Goal: Task Accomplishment & Management: Use online tool/utility

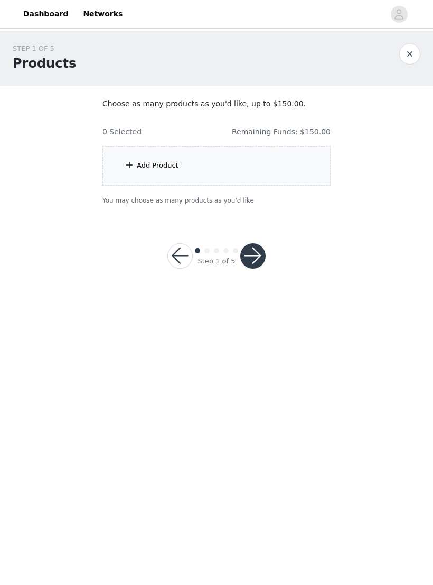
click at [411, 55] on button "button" at bounding box center [410, 53] width 21 height 21
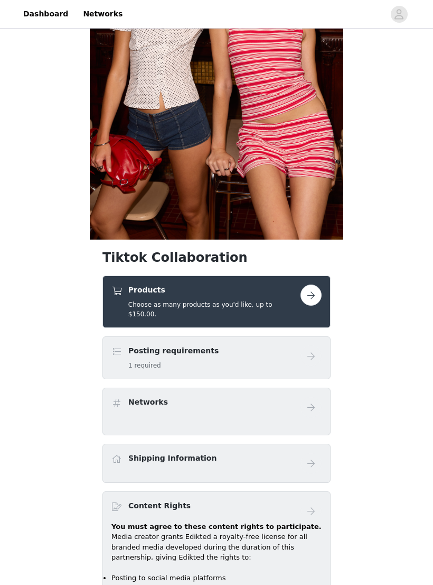
scroll to position [172, 0]
click at [305, 301] on button "button" at bounding box center [311, 294] width 21 height 21
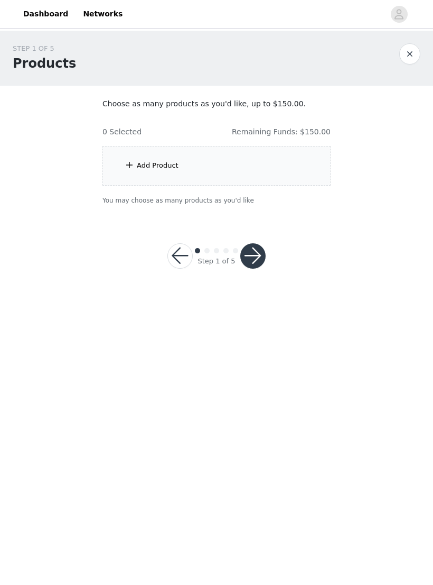
click at [323, 171] on div "Add Product" at bounding box center [217, 166] width 228 height 40
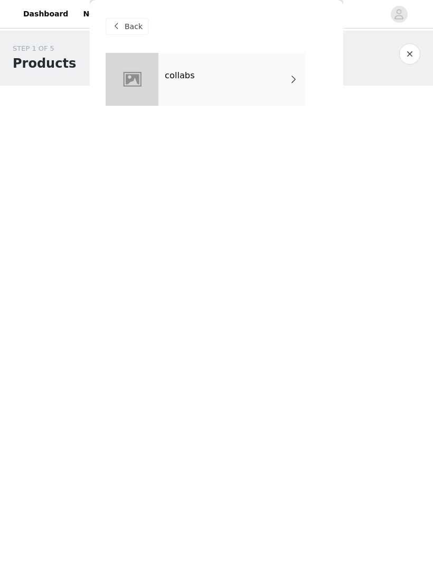
click at [304, 92] on div "collabs" at bounding box center [232, 79] width 147 height 53
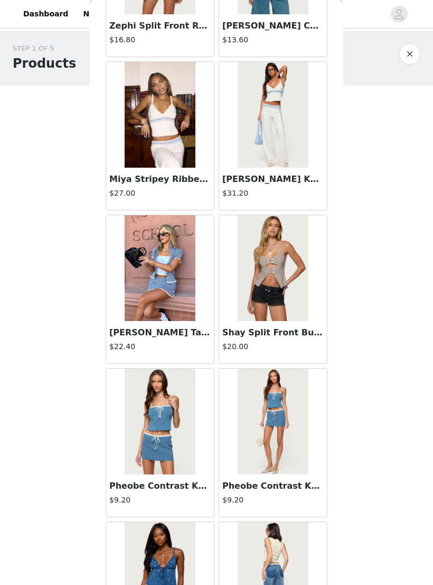
scroll to position [301, 0]
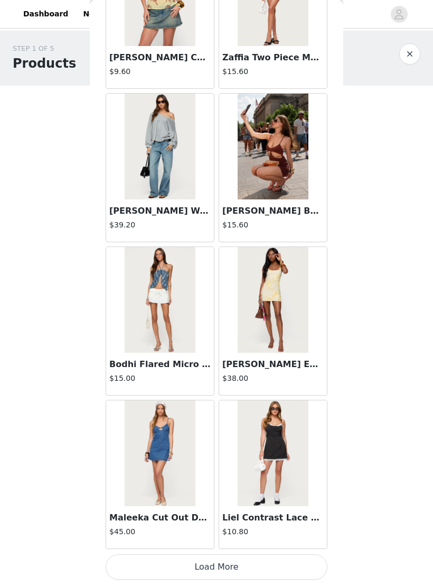
click at [293, 571] on button "Load More" at bounding box center [217, 566] width 222 height 25
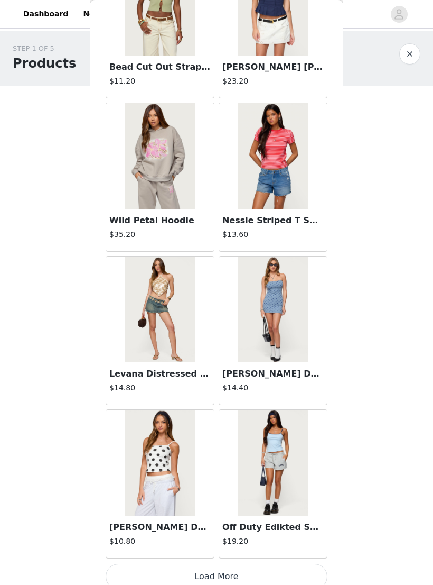
scroll to position [2555, 0]
click at [294, 574] on button "Load More" at bounding box center [217, 576] width 222 height 25
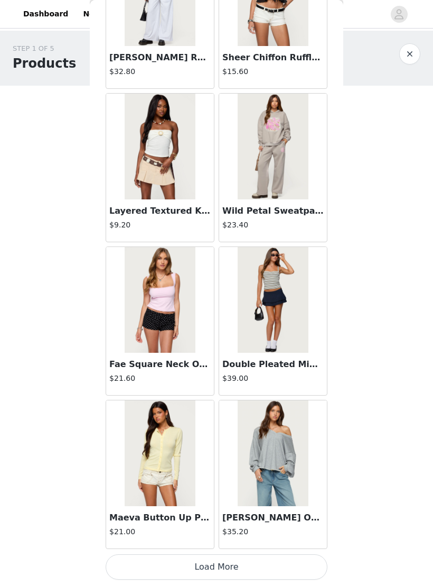
scroll to position [4098, 0]
click at [174, 463] on img at bounding box center [160, 453] width 70 height 106
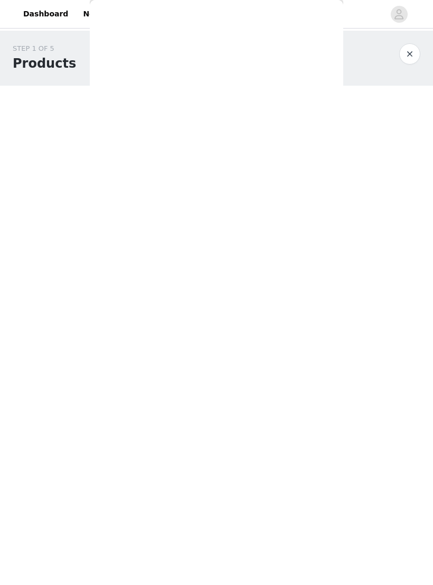
scroll to position [0, 0]
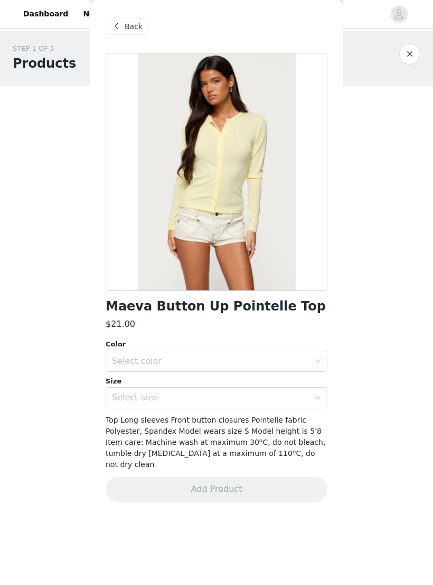
click at [207, 356] on div "Select color" at bounding box center [211, 361] width 198 height 11
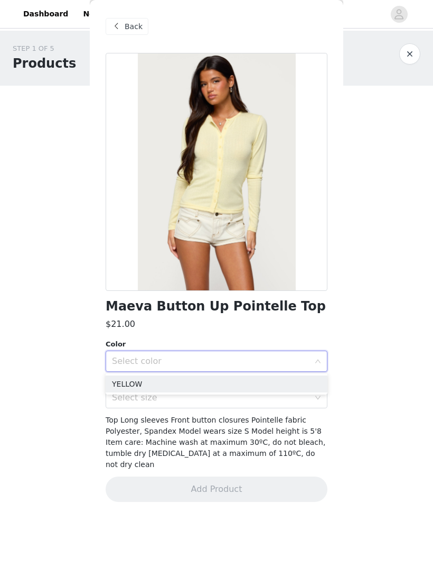
click at [207, 357] on div "Select color" at bounding box center [211, 361] width 198 height 11
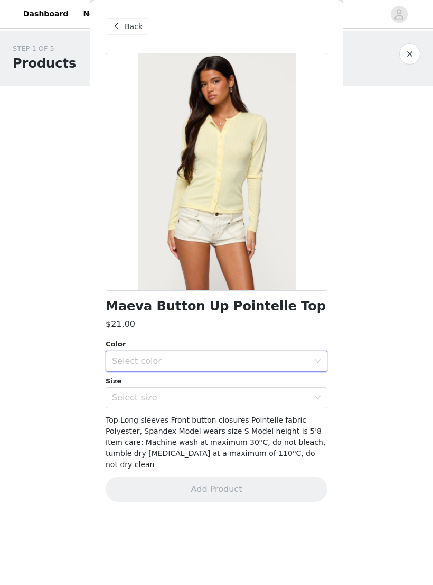
click at [200, 356] on div "Select color" at bounding box center [211, 361] width 198 height 11
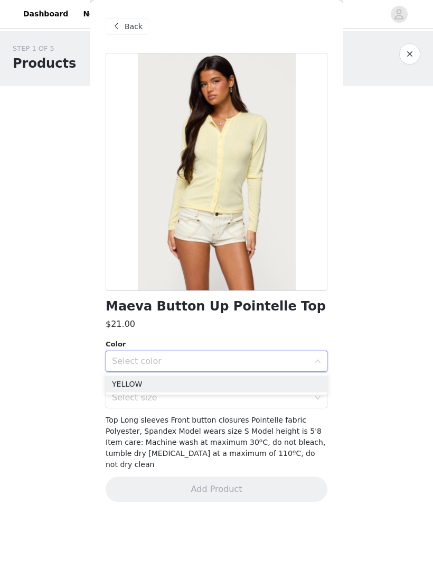
click at [186, 383] on li "YELLOW" at bounding box center [217, 383] width 222 height 17
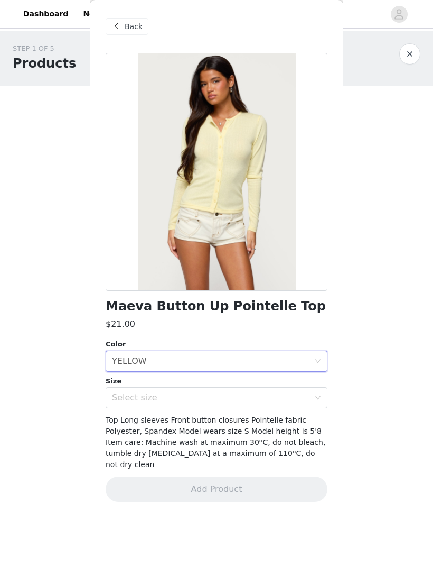
click at [187, 393] on div "Select size" at bounding box center [211, 397] width 198 height 11
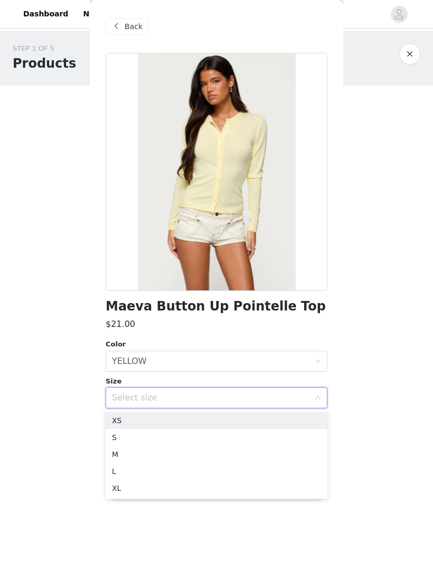
click at [168, 418] on li "XS" at bounding box center [217, 420] width 222 height 17
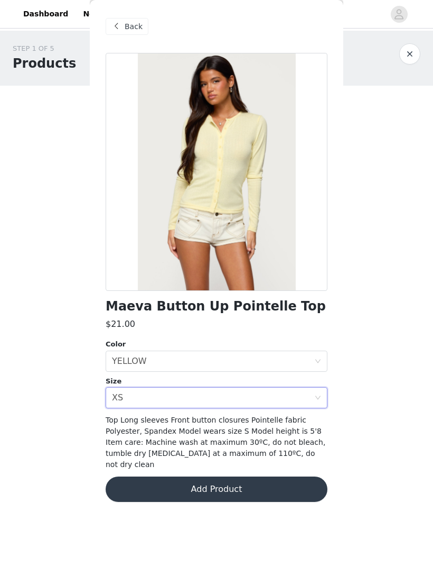
click at [172, 476] on button "Add Product" at bounding box center [217, 488] width 222 height 25
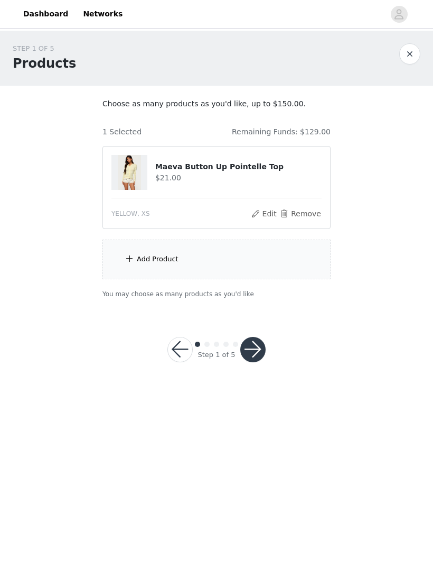
click at [285, 267] on div "Add Product" at bounding box center [217, 259] width 228 height 40
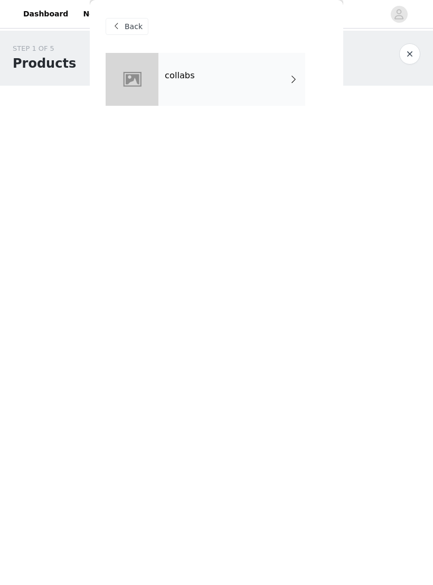
click at [325, 124] on div "Back collabs" at bounding box center [217, 292] width 254 height 585
click at [289, 92] on div "collabs" at bounding box center [232, 79] width 147 height 53
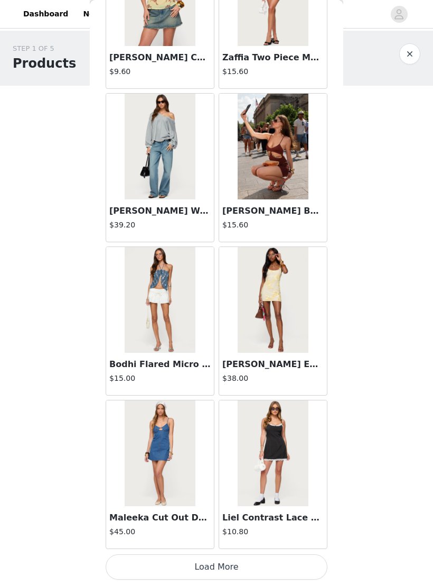
click at [290, 570] on button "Load More" at bounding box center [217, 566] width 222 height 25
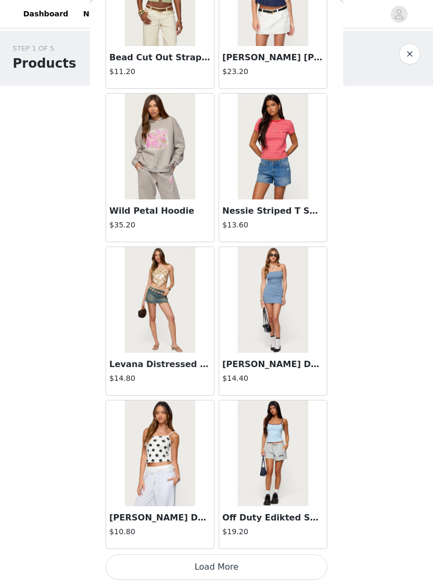
click at [291, 570] on button "Load More" at bounding box center [217, 566] width 222 height 25
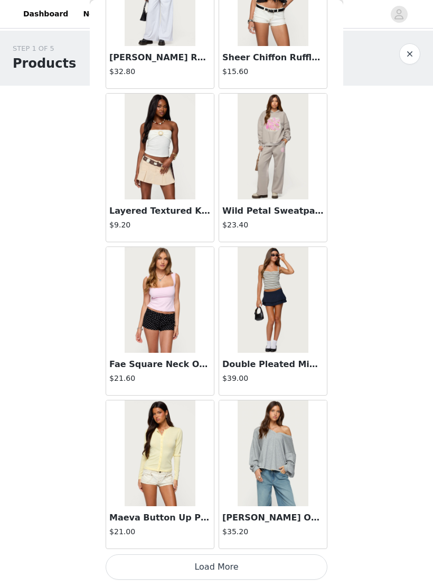
click at [279, 567] on button "Load More" at bounding box center [217, 566] width 222 height 25
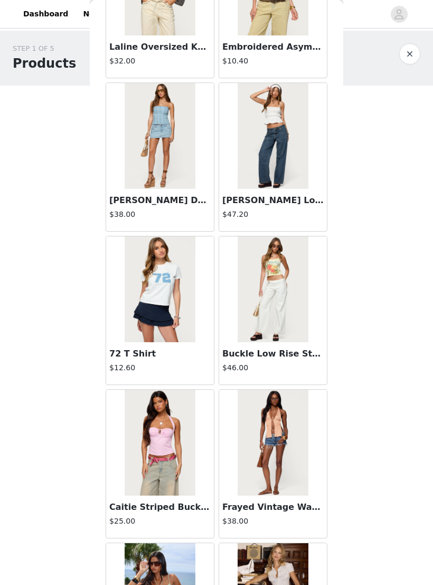
scroll to position [4722, 0]
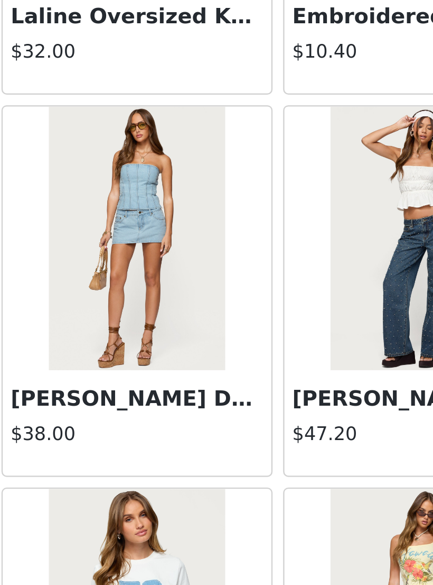
click at [125, 135] on img at bounding box center [160, 135] width 70 height 106
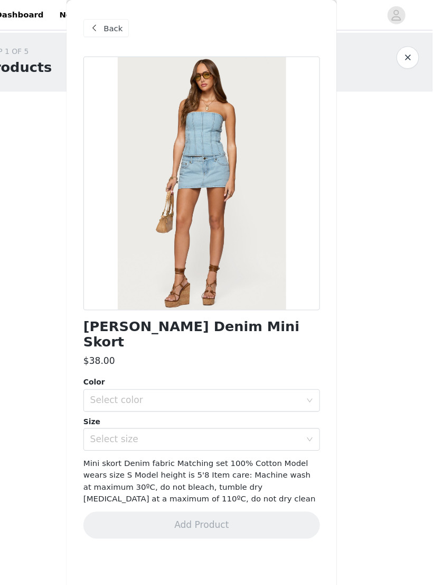
scroll to position [0, 1]
click at [245, 370] on div "Select color" at bounding box center [211, 375] width 198 height 11
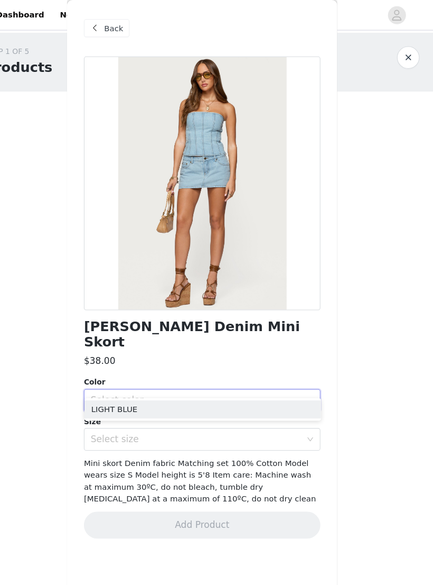
click at [183, 379] on li "LIGHT BLUE" at bounding box center [217, 383] width 222 height 17
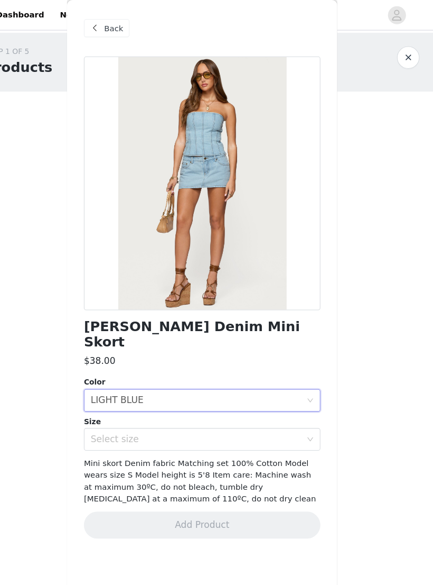
click at [181, 402] on div "Select size" at bounding box center [213, 412] width 202 height 20
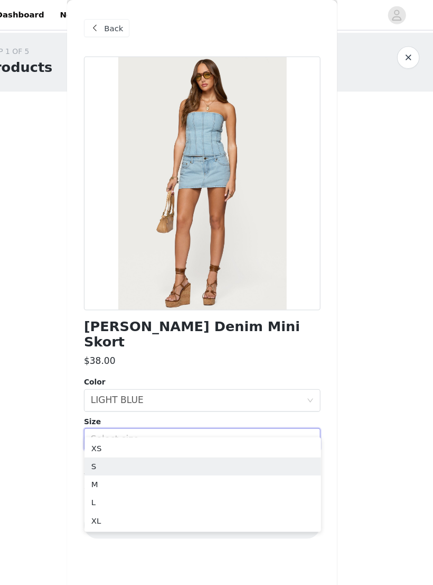
click at [118, 435] on li "S" at bounding box center [217, 437] width 222 height 17
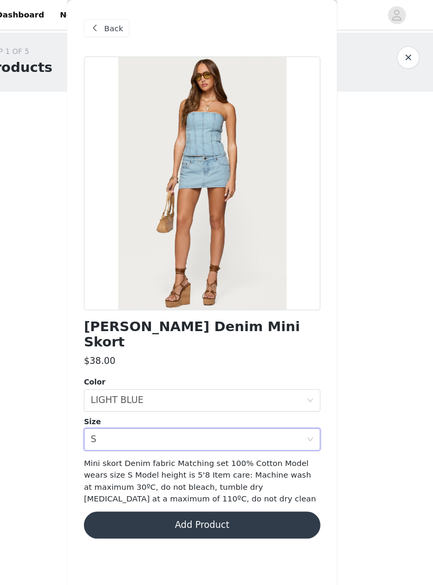
click at [227, 479] on button "Add Product" at bounding box center [217, 491] width 222 height 25
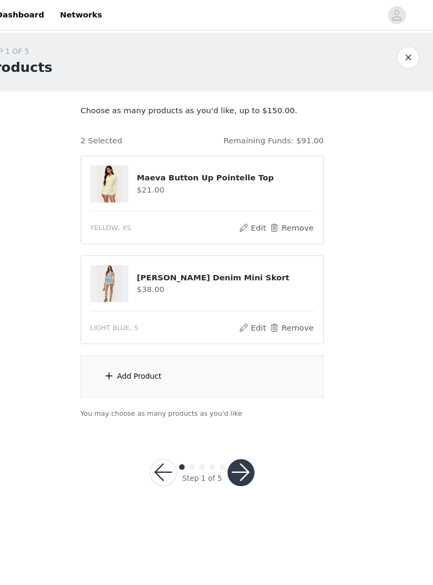
click at [232, 358] on div "Add Product" at bounding box center [217, 353] width 228 height 40
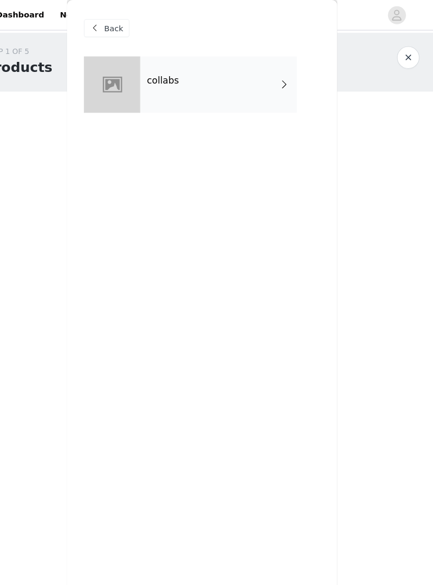
click at [259, 73] on div "collabs" at bounding box center [232, 79] width 147 height 53
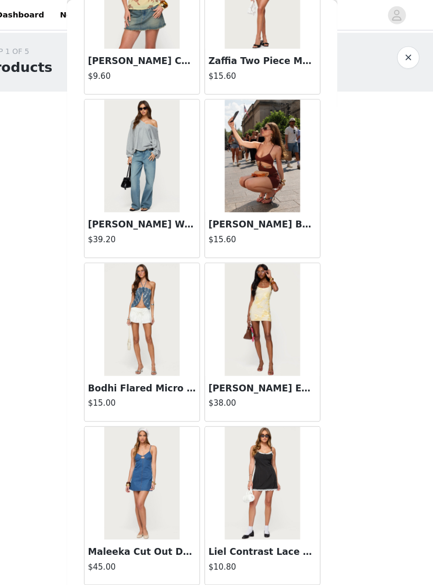
scroll to position [0, 0]
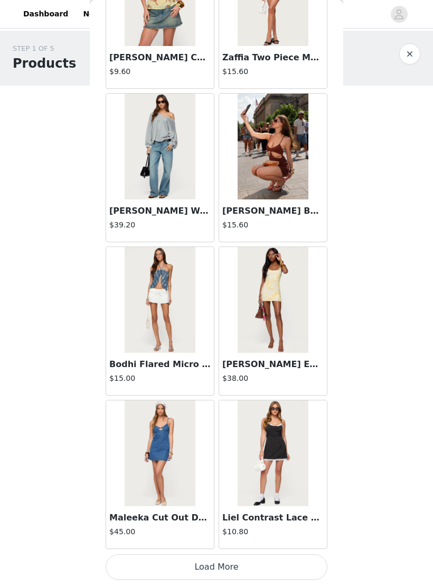
click at [287, 569] on button "Load More" at bounding box center [217, 566] width 222 height 25
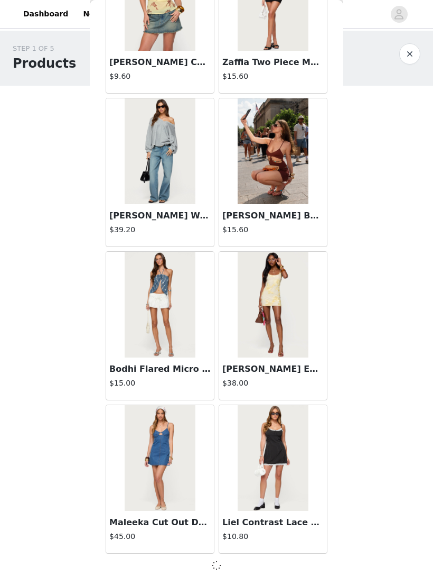
scroll to position [1028, 0]
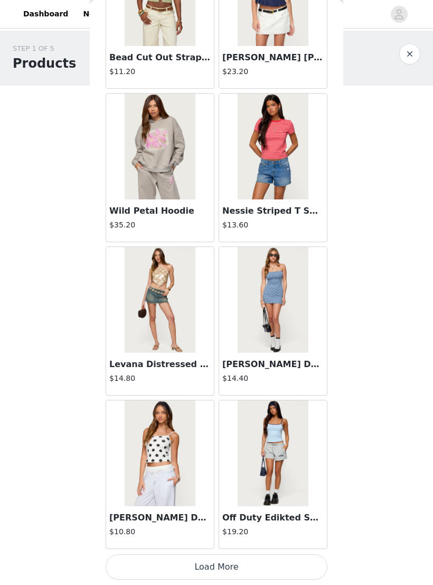
click at [221, 567] on button "Load More" at bounding box center [217, 566] width 222 height 25
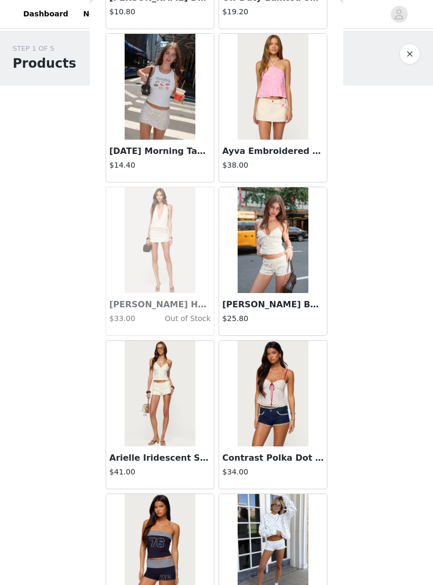
scroll to position [3085, 0]
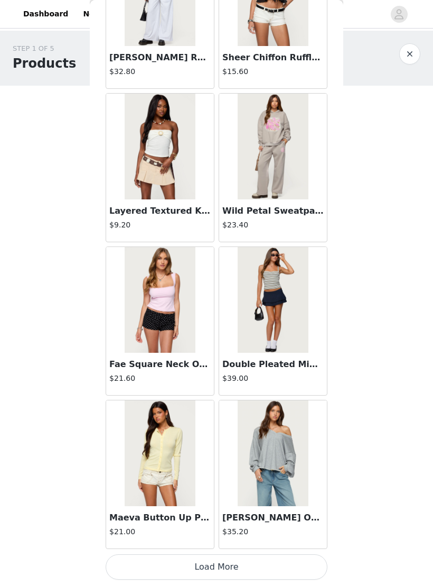
click at [247, 569] on button "Load More" at bounding box center [217, 566] width 222 height 25
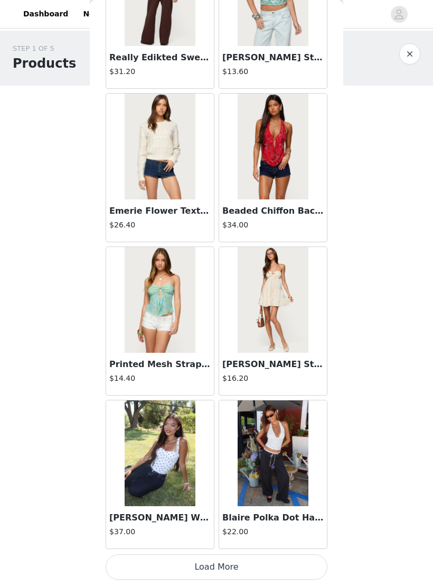
scroll to position [5631, 0]
click at [268, 521] on h3 "Blaire Polka Dot Halter Top" at bounding box center [272, 517] width 101 height 13
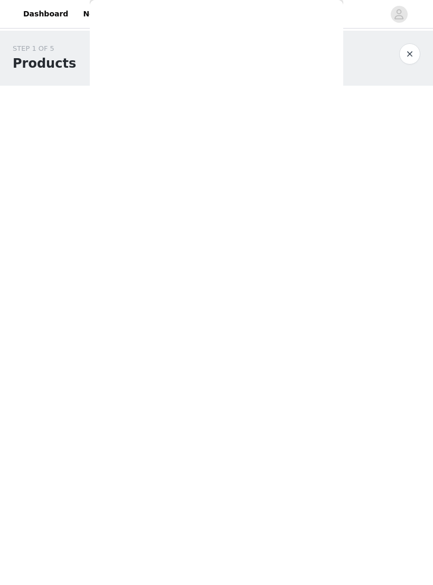
scroll to position [0, 0]
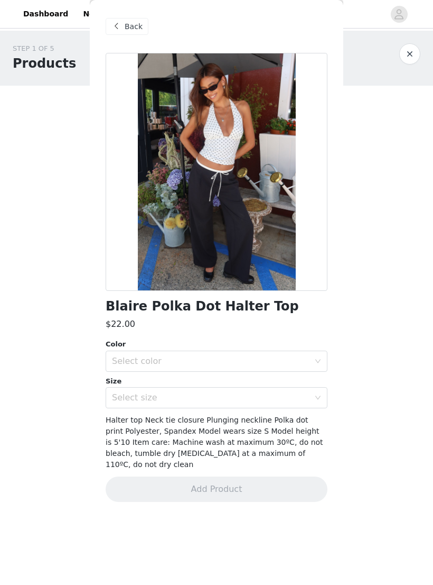
click at [220, 363] on div "Select color" at bounding box center [211, 361] width 198 height 11
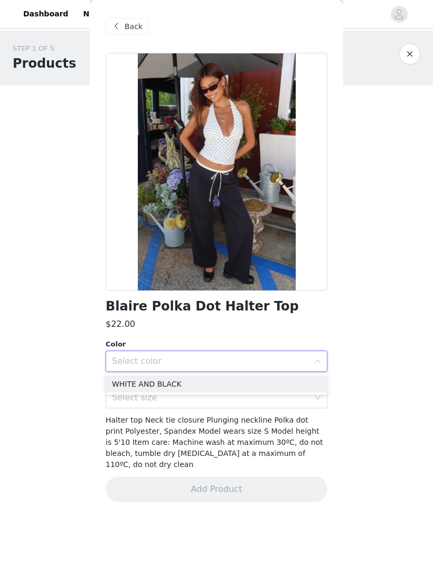
click at [205, 381] on li "WHITE AND BLACK" at bounding box center [217, 383] width 222 height 17
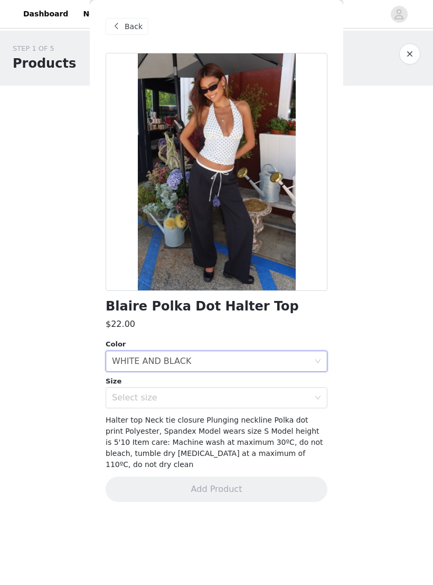
click at [204, 392] on div "Select size" at bounding box center [211, 397] width 198 height 11
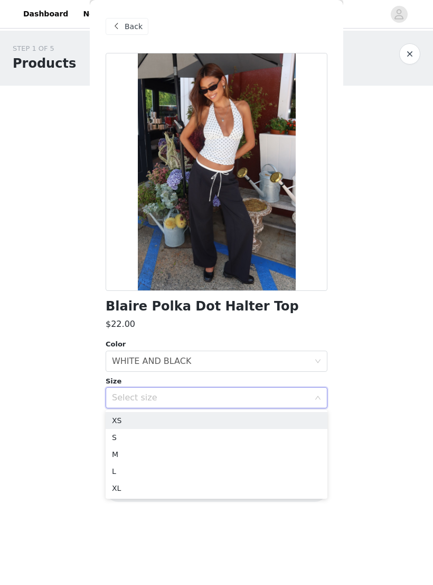
click at [196, 420] on li "XS" at bounding box center [217, 420] width 222 height 17
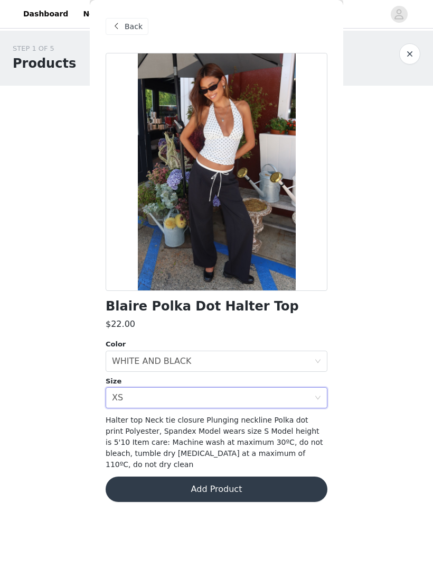
click at [218, 480] on button "Add Product" at bounding box center [217, 488] width 222 height 25
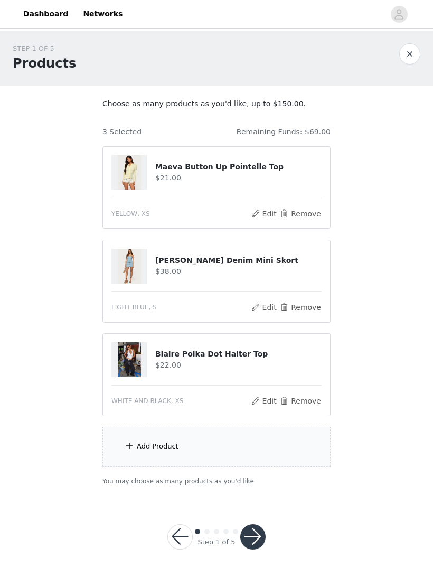
click at [292, 443] on div "Add Product" at bounding box center [217, 446] width 228 height 40
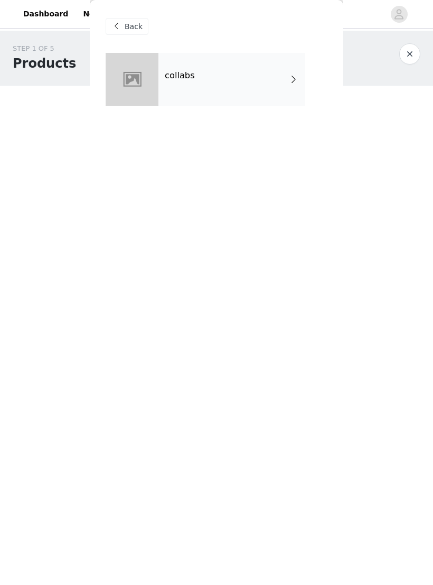
click at [300, 77] on div "collabs" at bounding box center [232, 79] width 147 height 53
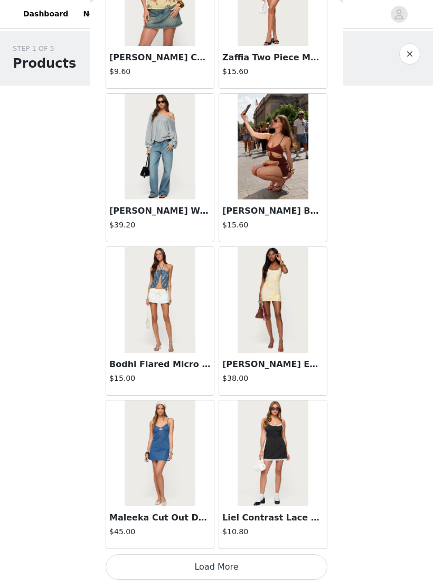
click at [303, 566] on button "Load More" at bounding box center [217, 566] width 222 height 25
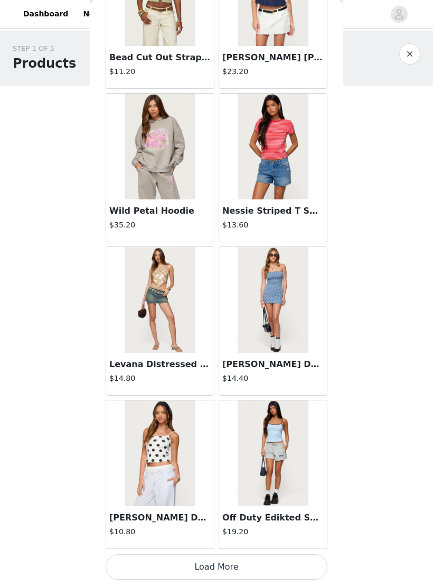
click at [290, 568] on button "Load More" at bounding box center [217, 566] width 222 height 25
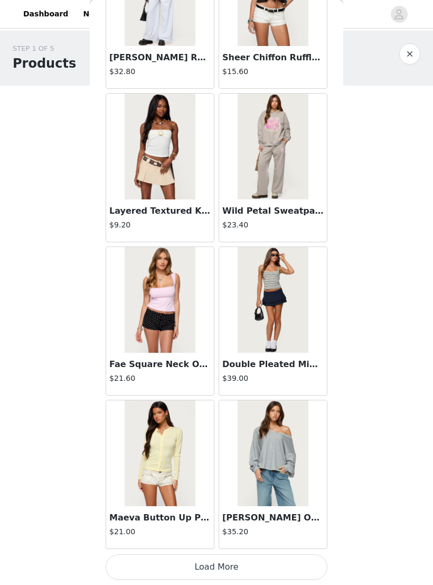
click at [292, 566] on button "Load More" at bounding box center [217, 566] width 222 height 25
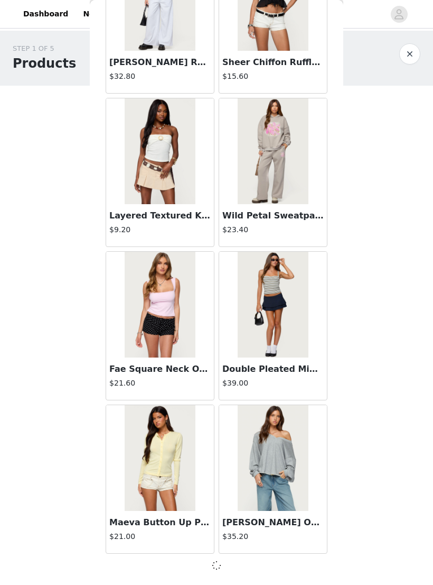
scroll to position [4093, 0]
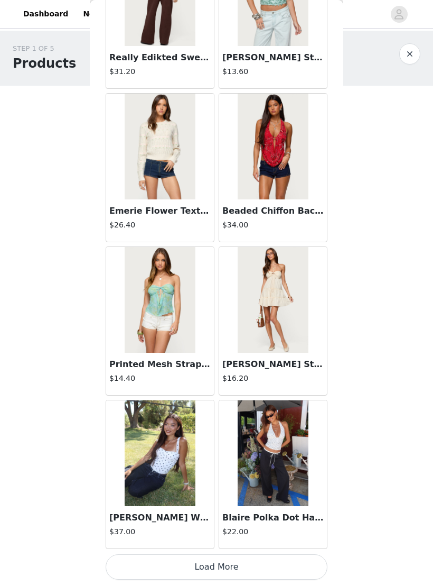
click at [274, 570] on button "Load More" at bounding box center [217, 566] width 222 height 25
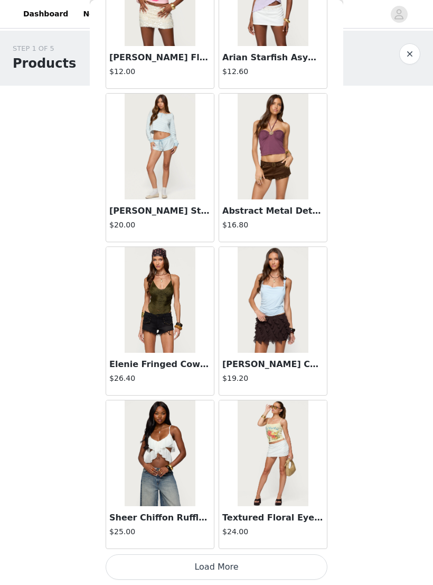
click at [251, 566] on button "Load More" at bounding box center [217, 566] width 222 height 25
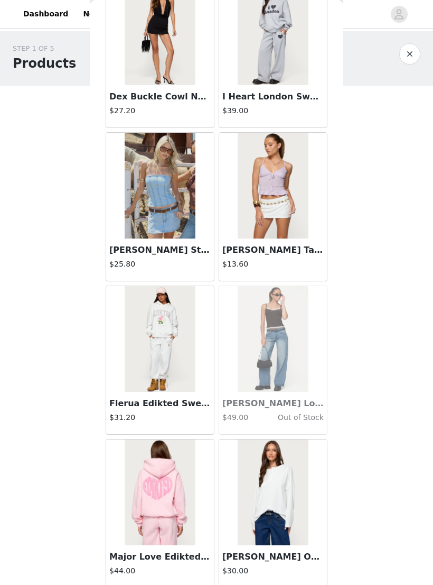
scroll to position [8661, 0]
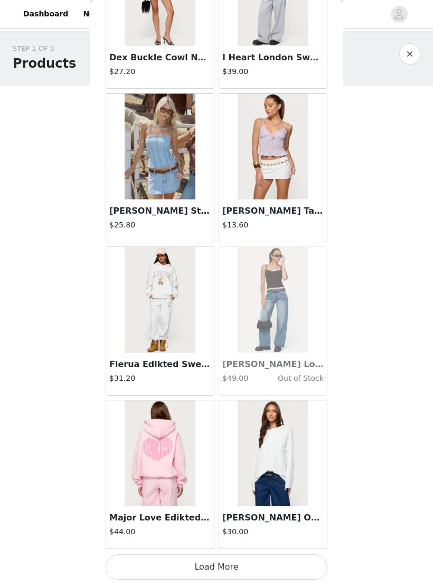
click at [263, 565] on button "Load More" at bounding box center [217, 566] width 222 height 25
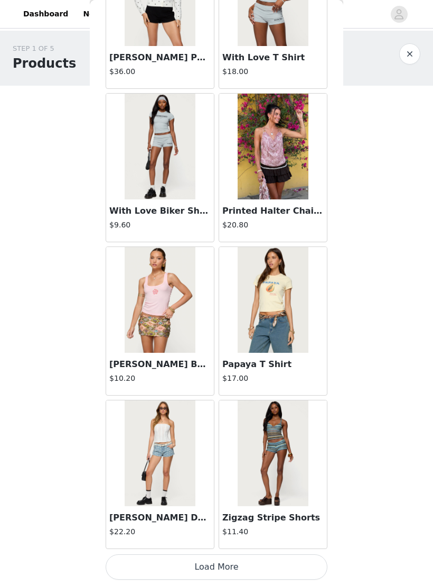
scroll to position [10228, 0]
click at [253, 572] on button "Load More" at bounding box center [217, 566] width 222 height 25
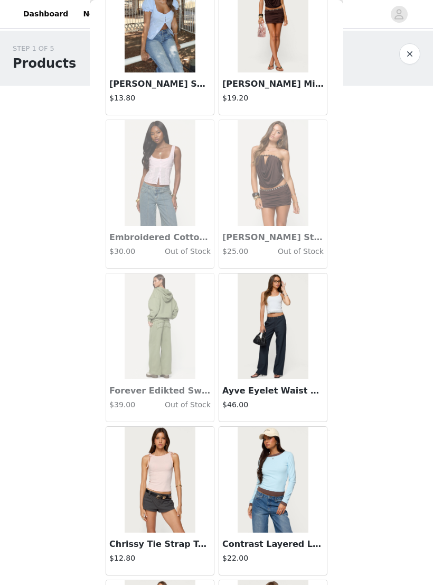
scroll to position [11156, 0]
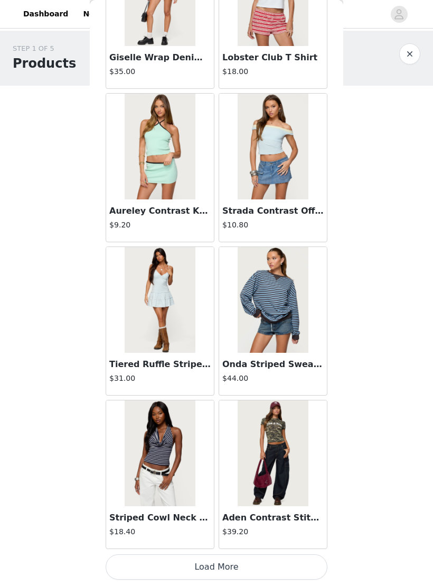
click at [258, 571] on button "Load More" at bounding box center [217, 566] width 222 height 25
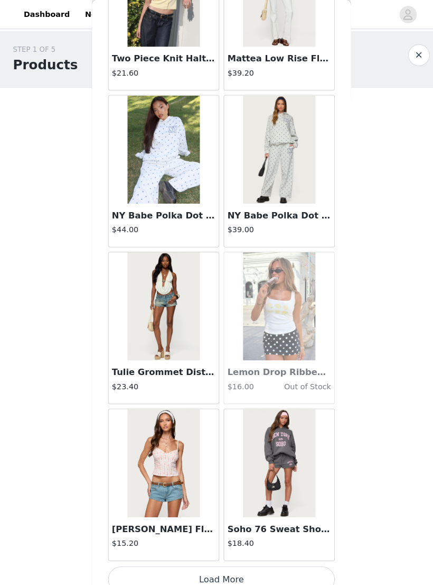
scroll to position [13294, 0]
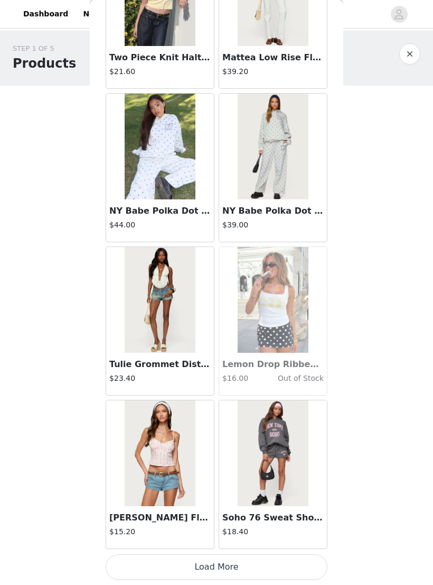
click at [289, 568] on button "Load More" at bounding box center [217, 566] width 222 height 25
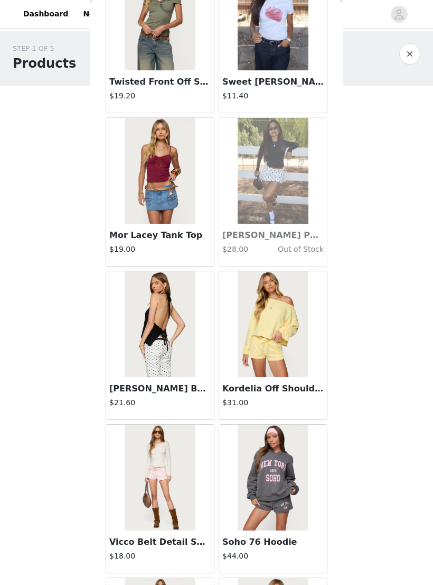
scroll to position [14350, 0]
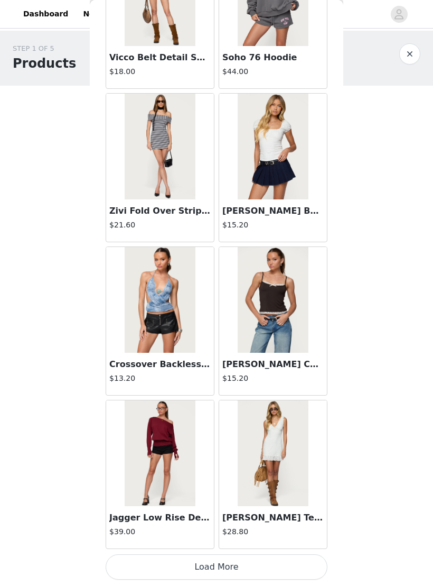
click at [284, 564] on button "Load More" at bounding box center [217, 566] width 222 height 25
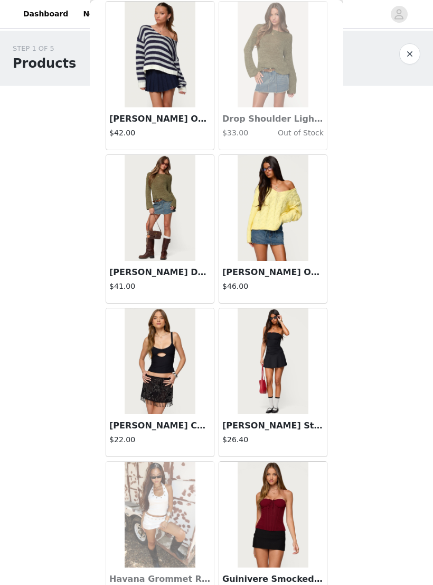
scroll to position [16011, 0]
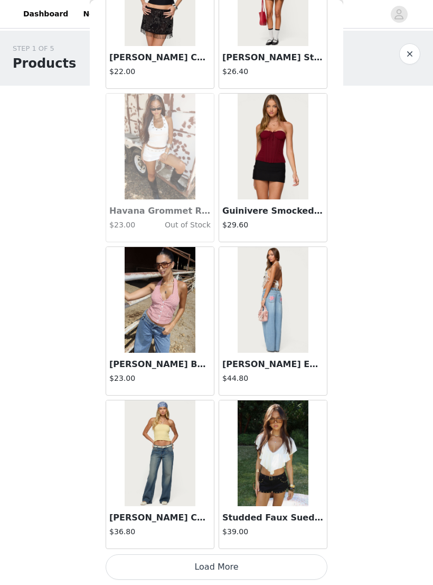
click at [275, 569] on button "Load More" at bounding box center [217, 566] width 222 height 25
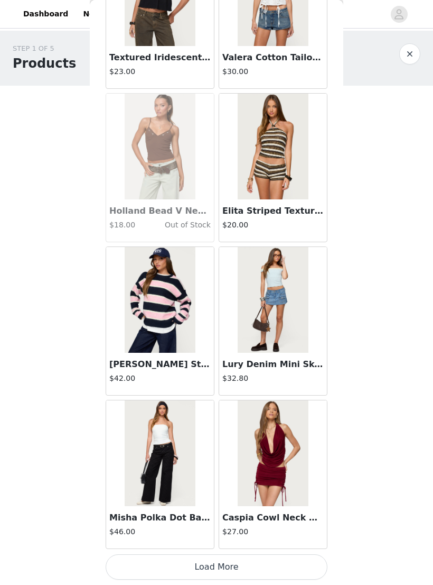
scroll to position [17892, 0]
click at [265, 570] on button "Load More" at bounding box center [217, 566] width 222 height 25
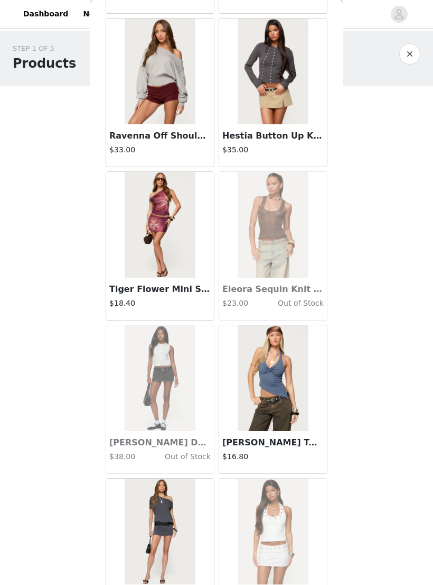
scroll to position [19358, 0]
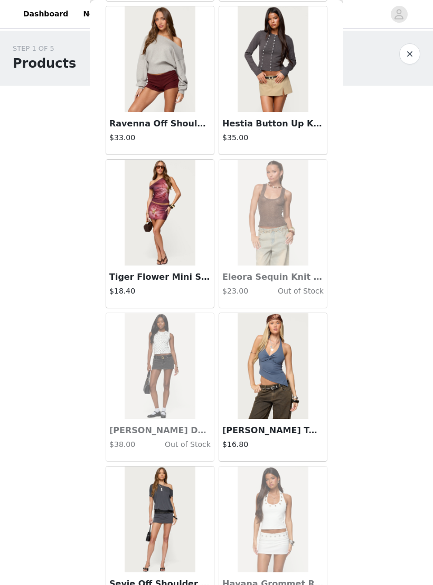
click at [179, 146] on div "$33.00" at bounding box center [159, 139] width 101 height 15
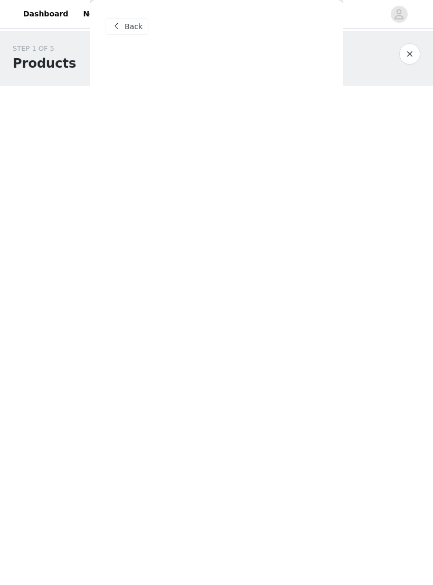
scroll to position [0, 0]
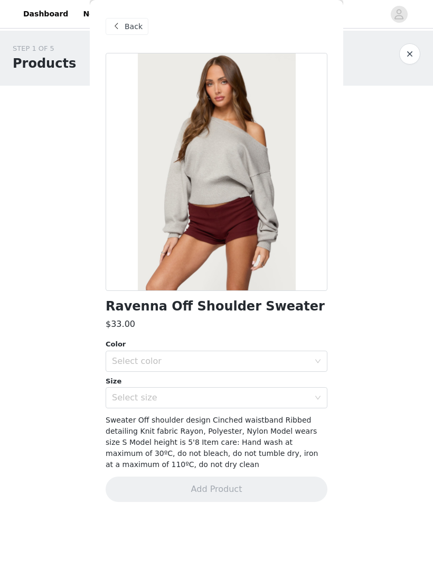
click at [229, 364] on div "Select color" at bounding box center [211, 361] width 198 height 11
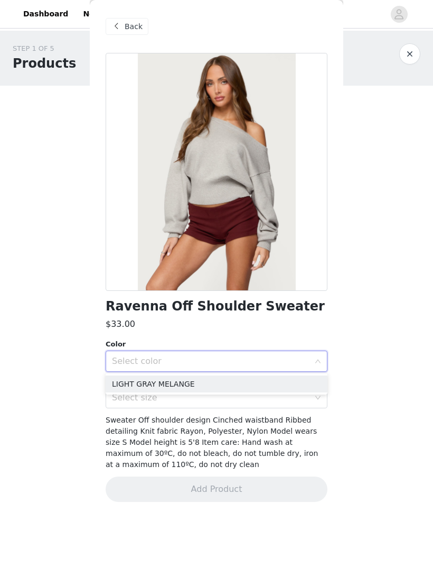
click at [284, 381] on li "LIGHT GRAY MELANGE" at bounding box center [217, 383] width 222 height 17
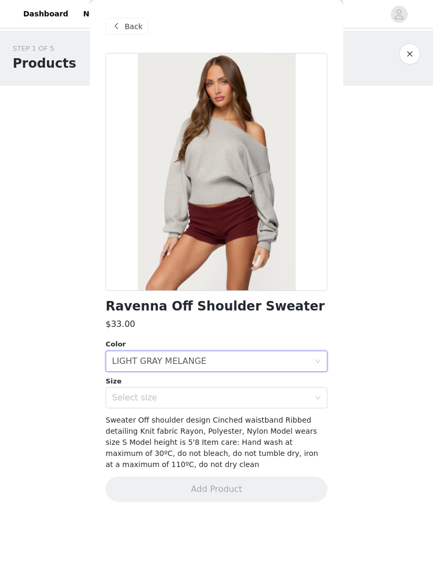
click at [219, 398] on div "Select size" at bounding box center [211, 397] width 198 height 11
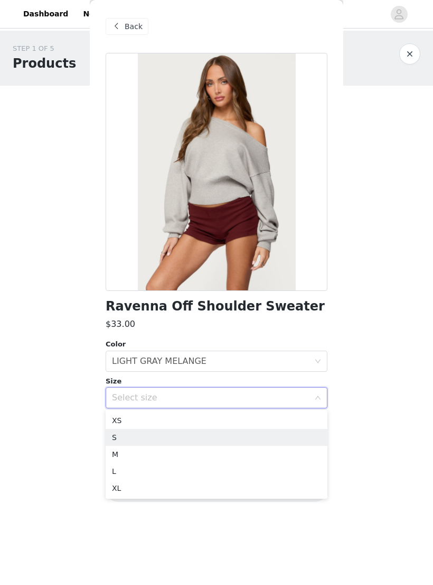
click at [190, 433] on li "S" at bounding box center [217, 437] width 222 height 17
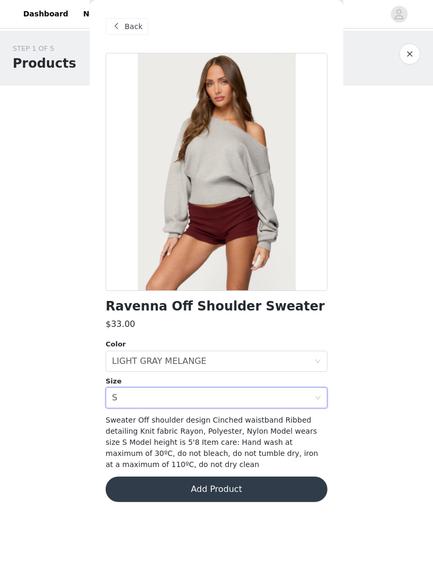
click at [265, 486] on button "Add Product" at bounding box center [217, 488] width 222 height 25
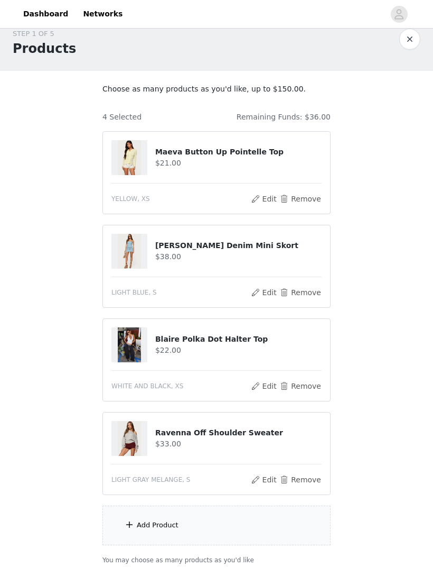
scroll to position [39, 0]
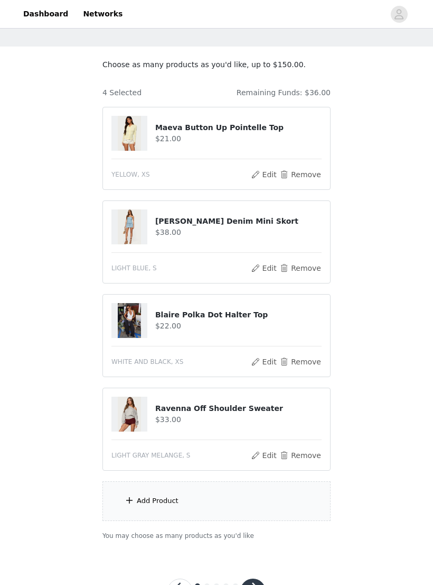
click at [254, 509] on div "Add Product" at bounding box center [217, 501] width 228 height 40
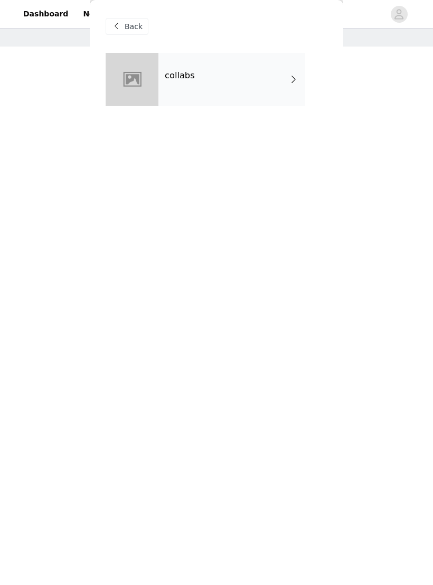
click at [271, 90] on div "collabs" at bounding box center [232, 79] width 147 height 53
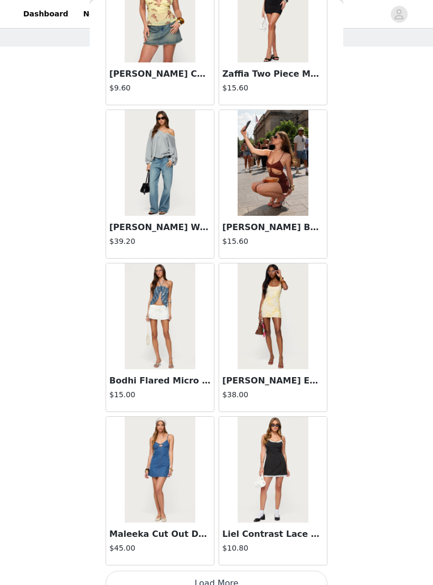
click at [262, 584] on button "Load More" at bounding box center [217, 582] width 222 height 25
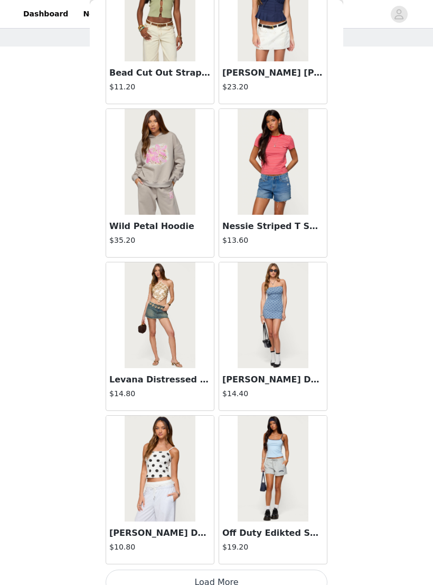
scroll to position [2549, 0]
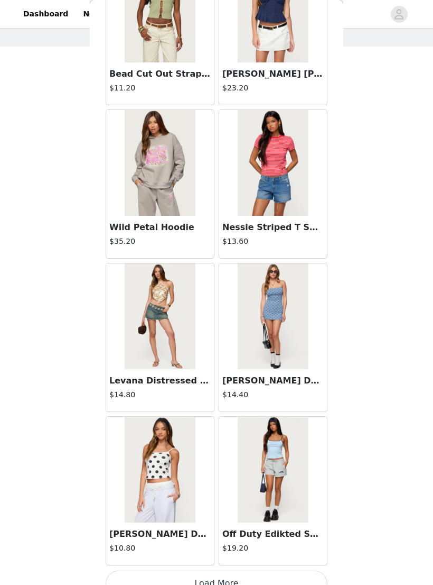
click at [258, 584] on button "Load More" at bounding box center [217, 582] width 222 height 25
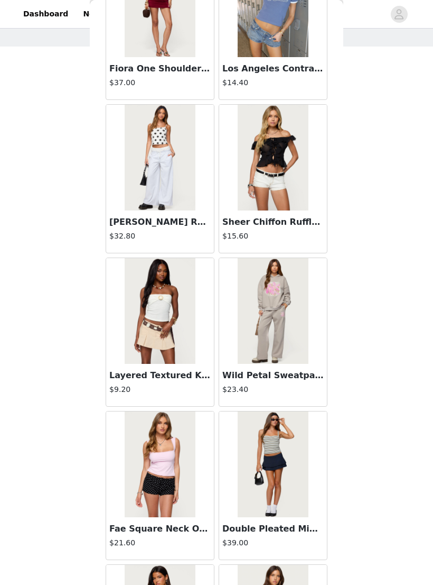
scroll to position [3934, 0]
click at [289, 240] on h4 "$15.60" at bounding box center [272, 235] width 101 height 11
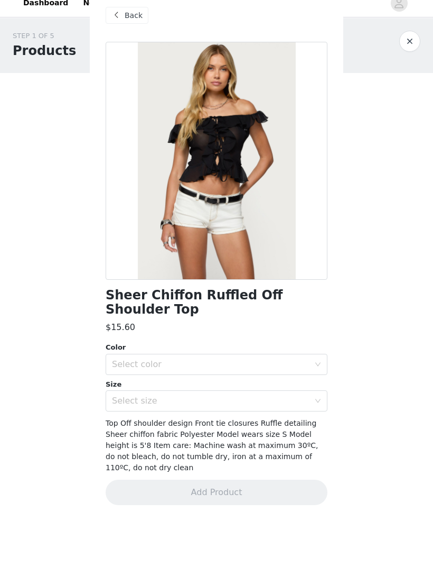
scroll to position [12, 0]
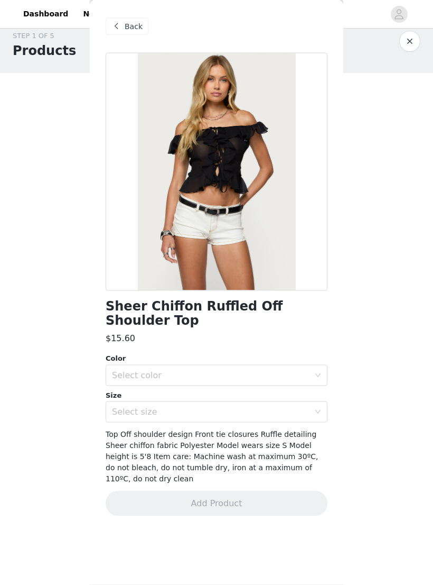
click at [134, 24] on span "Back" at bounding box center [134, 26] width 18 height 11
